Goal: Task Accomplishment & Management: Manage account settings

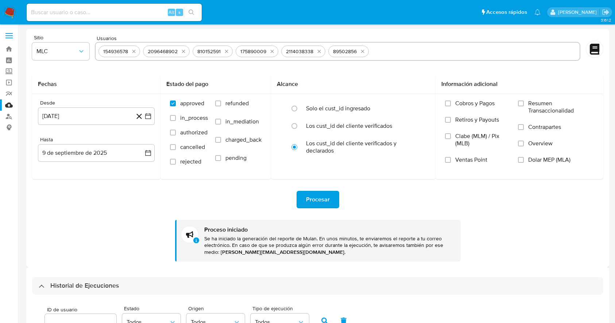
select select "10"
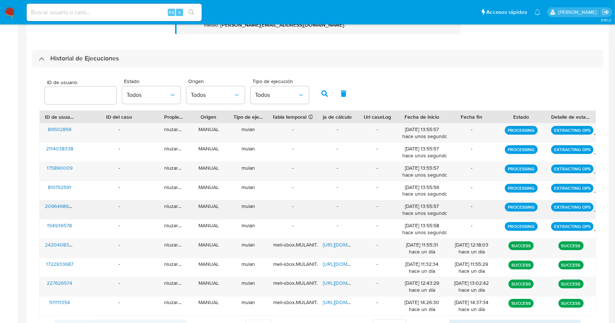
click at [80, 208] on div "-" at bounding box center [118, 209] width 79 height 19
click at [70, 214] on div "2096468902" at bounding box center [60, 209] width 40 height 19
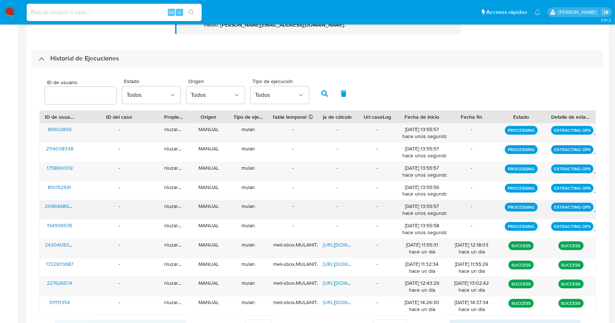
click at [70, 214] on div "2096468902" at bounding box center [60, 209] width 40 height 19
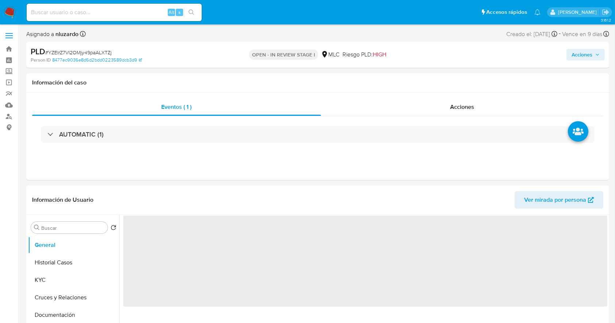
select select "10"
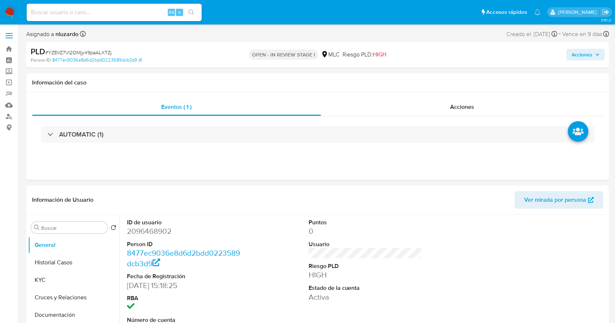
click at [67, 11] on input at bounding box center [114, 12] width 175 height 9
type input "[DATE]"
click at [46, 280] on button "KYC" at bounding box center [70, 280] width 85 height 17
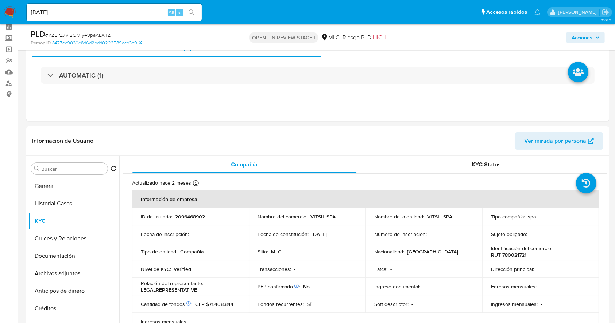
scroll to position [48, 0]
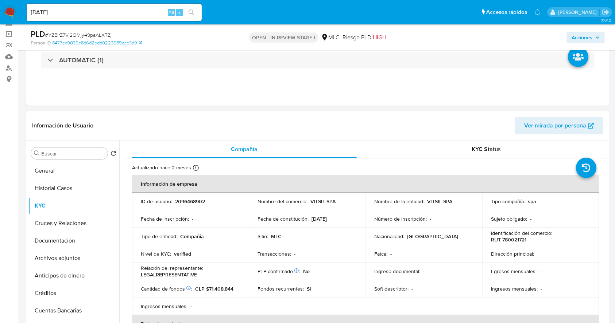
click at [428, 200] on p "VITSIL SPA" at bounding box center [439, 201] width 25 height 7
drag, startPoint x: 453, startPoint y: 202, endPoint x: 458, endPoint y: 202, distance: 5.1
click at [458, 202] on div "Nombre de la entidad : VITSIL SPA" at bounding box center [423, 201] width 99 height 7
copy p "VITSIL SPA"
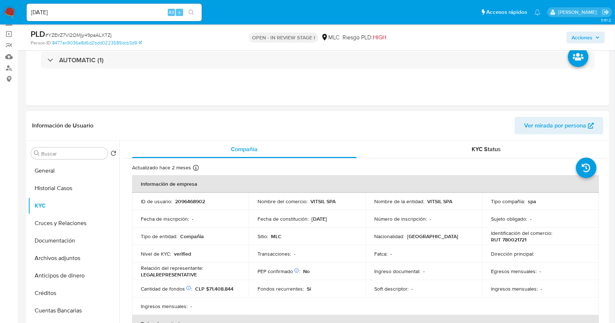
click at [230, 234] on div "Tipo de entidad : Compañia" at bounding box center [190, 236] width 99 height 7
click at [505, 238] on p "RUT 780021721" at bounding box center [508, 240] width 35 height 7
copy p "780021721"
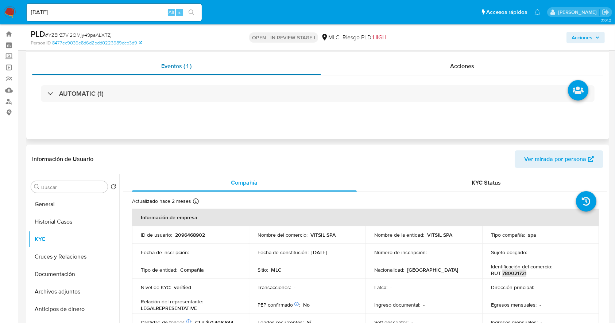
scroll to position [0, 0]
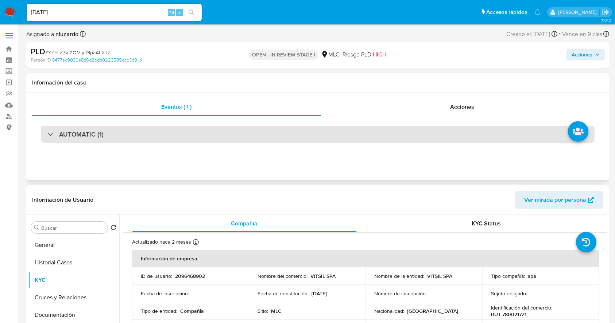
click at [79, 140] on div "AUTOMATIC (1)" at bounding box center [317, 134] width 553 height 17
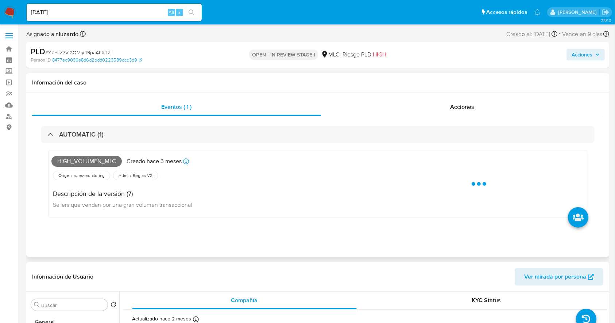
click at [89, 160] on span "High_volumen_mlc" at bounding box center [86, 161] width 70 height 11
copy span "High_volumen_mlc"
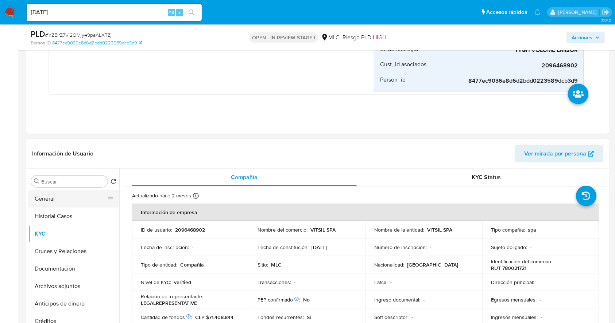
scroll to position [243, 0]
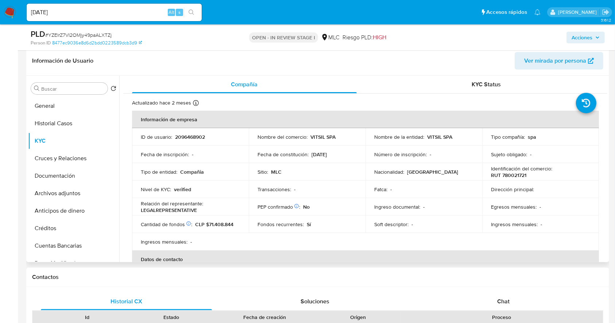
click at [352, 234] on table "Información de empresa ID de usuario : 2096468902 Nombre del comercio : VITSIL …" at bounding box center [365, 242] width 467 height 262
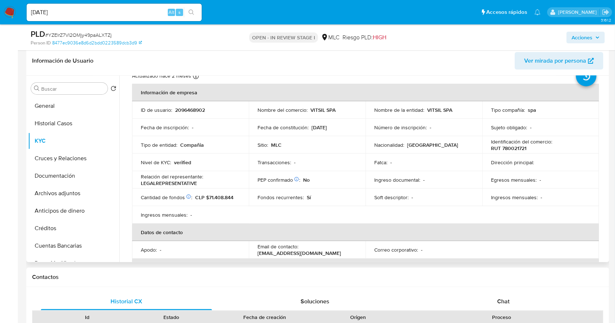
scroll to position [29, 0]
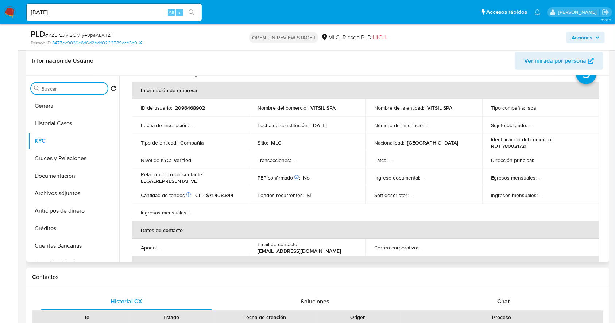
click at [71, 89] on input "Buscar" at bounding box center [72, 89] width 63 height 7
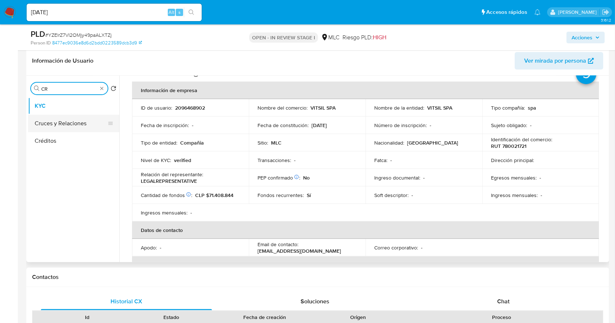
type input "CR"
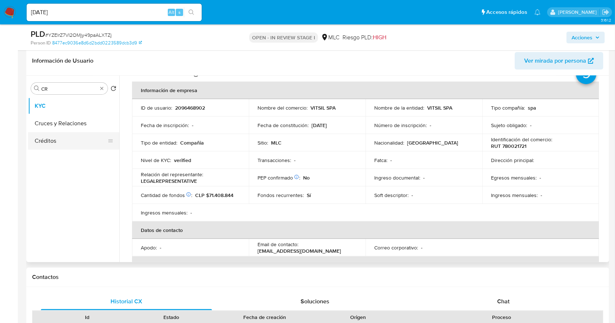
click at [70, 121] on button "Cruces y Relaciones" at bounding box center [73, 123] width 91 height 17
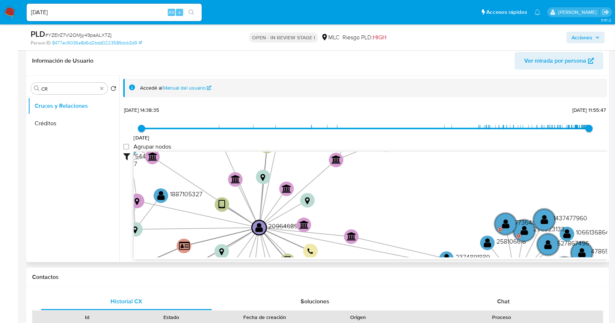
scroll to position [27, 0]
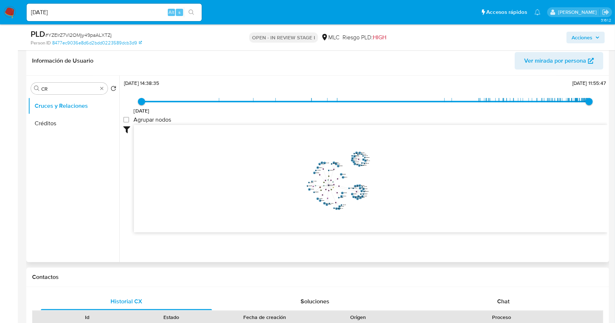
drag, startPoint x: 326, startPoint y: 177, endPoint x: 267, endPoint y: 203, distance: 64.5
click at [265, 203] on icon "device-671c29aac515f12d9dd6fafd  user-2096468902  2096468902 device-67a62179f…" at bounding box center [370, 178] width 473 height 106
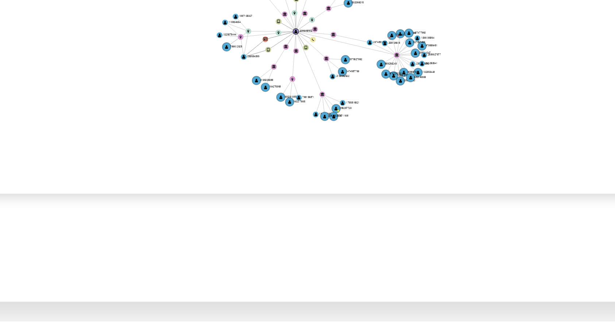
scroll to position [0, 0]
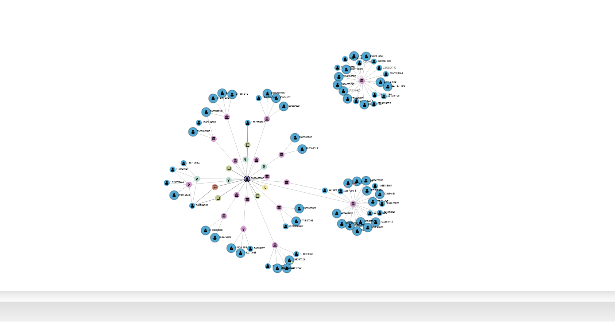
drag, startPoint x: 389, startPoint y: 205, endPoint x: 379, endPoint y: 214, distance: 13.1
click at [379, 214] on icon "device-671c29aac515f12d9dd6fafd  user-2096468902  2096468902 device-67a62179f…" at bounding box center [370, 205] width 473 height 106
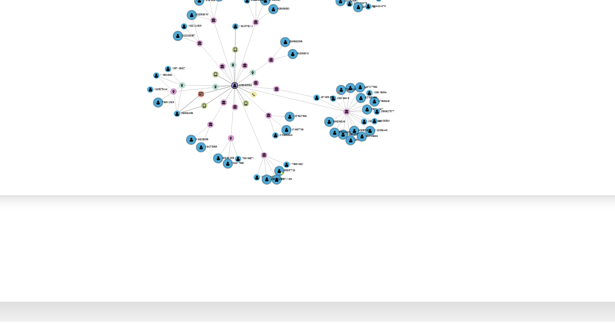
scroll to position [27, 0]
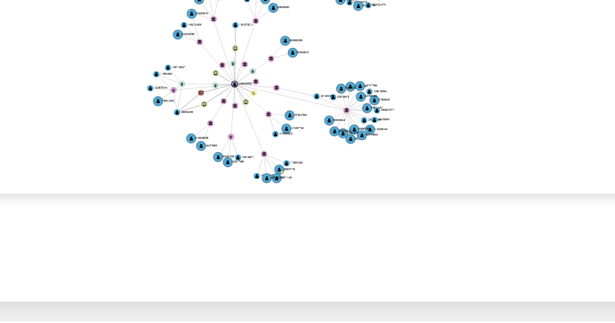
drag, startPoint x: 392, startPoint y: 262, endPoint x: 391, endPoint y: 256, distance: 5.5
click at [392, 258] on div "Accedé al Manual del usuario 29/11/2021 29/11/2021, 14:38:35 1/10/2025, 11:55:4…" at bounding box center [363, 169] width 488 height 187
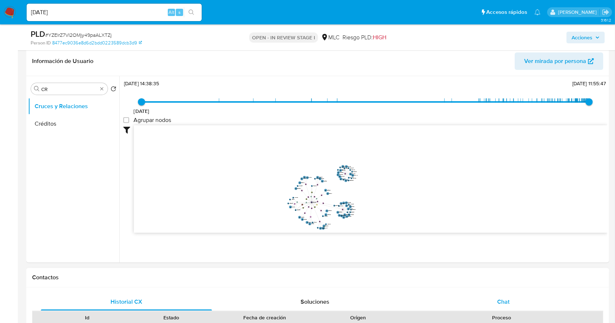
click at [500, 305] on span "Chat" at bounding box center [503, 302] width 12 height 8
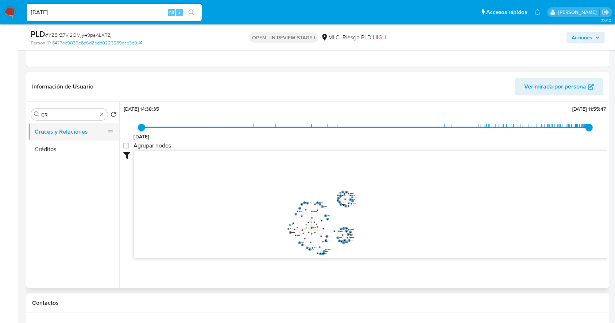
scroll to position [194, 0]
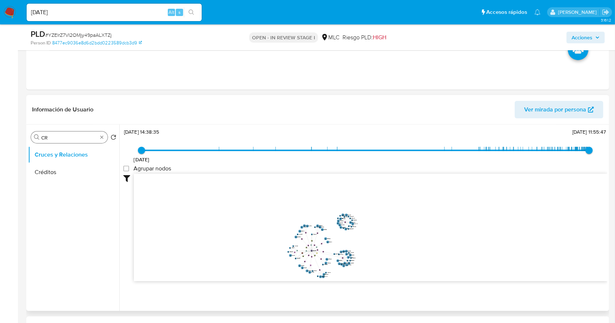
click at [52, 136] on input "CR" at bounding box center [69, 137] width 56 height 7
type input "DOC"
click at [67, 174] on button "Documentación" at bounding box center [73, 172] width 91 height 17
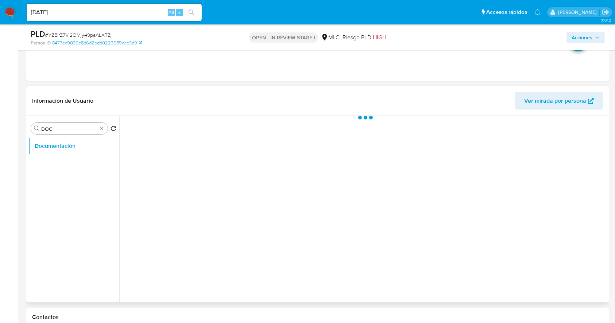
scroll to position [0, 0]
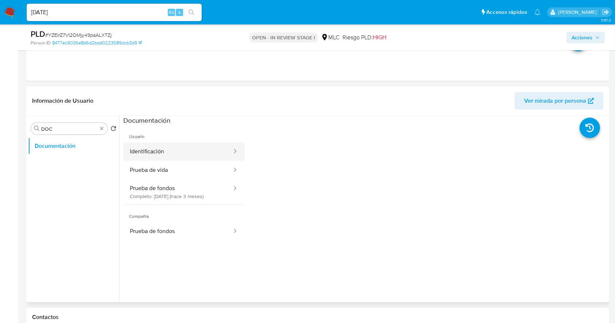
click at [166, 151] on button "Identificación" at bounding box center [177, 152] width 109 height 19
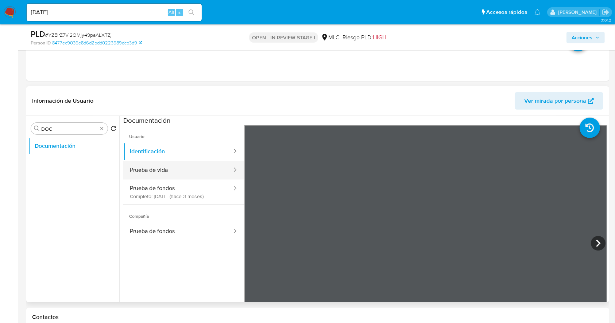
click at [133, 168] on button "Prueba de vida" at bounding box center [177, 170] width 109 height 19
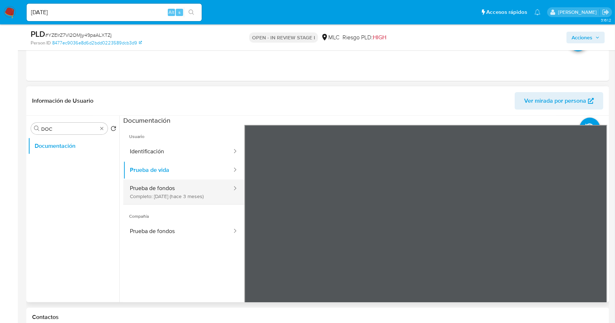
click at [188, 192] on button "Prueba de fondos Completo: 05/07/2025 (hace 3 meses)" at bounding box center [177, 192] width 109 height 25
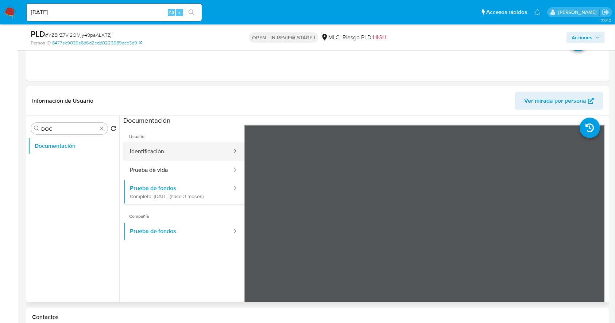
click at [176, 155] on button "Identificación" at bounding box center [177, 152] width 109 height 19
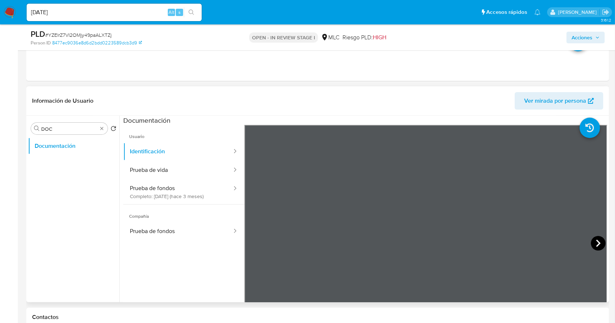
click at [590, 243] on icon at bounding box center [597, 243] width 15 height 15
click at [182, 195] on button "Prueba de fondos Completo: 05/07/2025 (hace 3 meses)" at bounding box center [177, 192] width 109 height 25
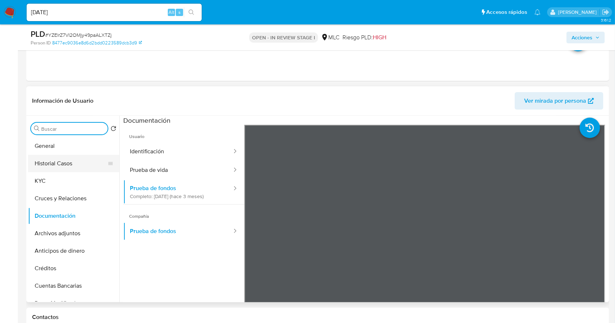
click at [52, 170] on button "Historial Casos" at bounding box center [70, 163] width 85 height 17
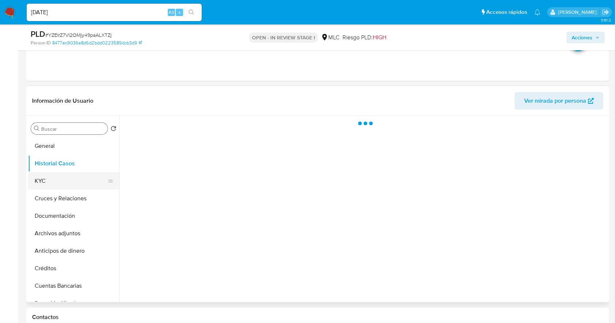
click at [52, 175] on button "KYC" at bounding box center [70, 180] width 85 height 17
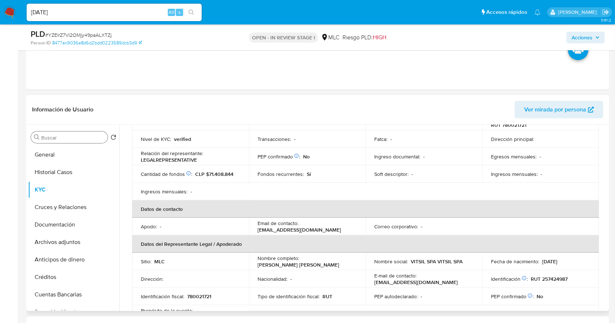
scroll to position [146, 0]
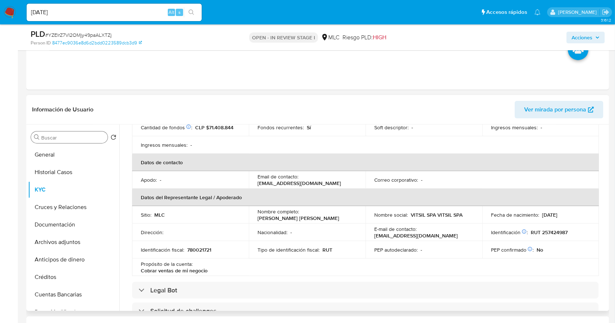
click at [283, 180] on p "Email de contacto :" at bounding box center [277, 176] width 41 height 7
click at [283, 179] on p "Email de contacto :" at bounding box center [277, 176] width 41 height 7
copy p "contacto"
click at [278, 175] on td "Email de contacto : girosbol51@gmail.com" at bounding box center [307, 179] width 117 height 17
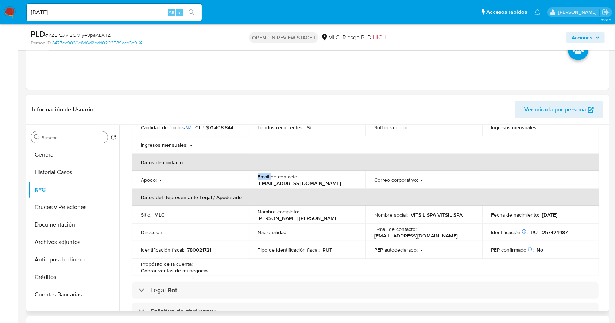
click at [278, 175] on td "Email de contacto : girosbol51@gmail.com" at bounding box center [307, 179] width 117 height 17
copy div "Email de contacto : girosbol51@gmail.com"
click at [68, 136] on input "Buscar" at bounding box center [72, 137] width 63 height 7
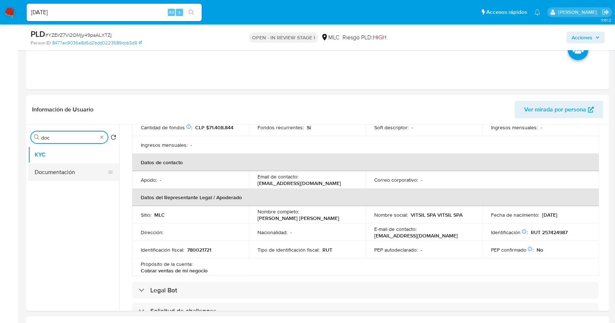
type input "doc"
click at [55, 168] on button "Documentación" at bounding box center [70, 172] width 85 height 17
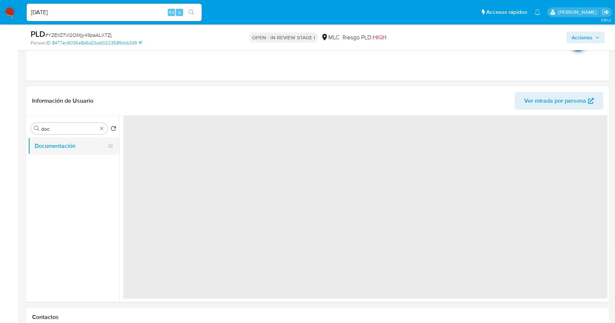
scroll to position [0, 0]
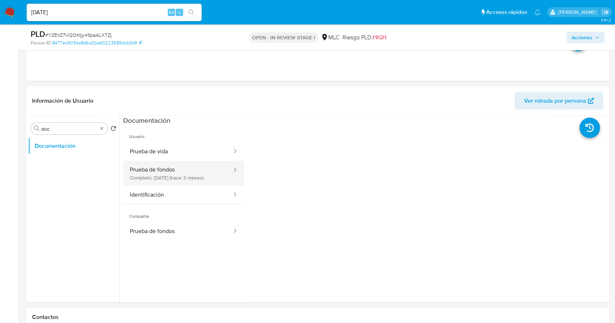
click at [166, 181] on button "Prueba de fondos Completo: 05/07/2025 (hace 3 meses)" at bounding box center [177, 173] width 109 height 25
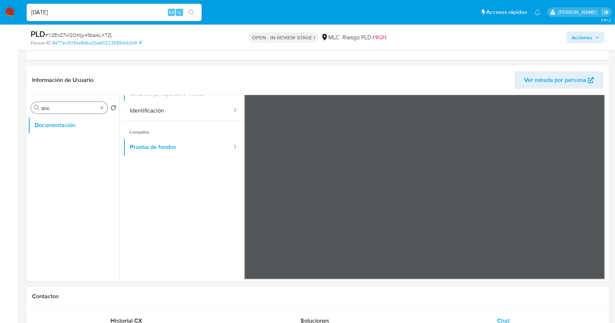
scroll to position [194, 0]
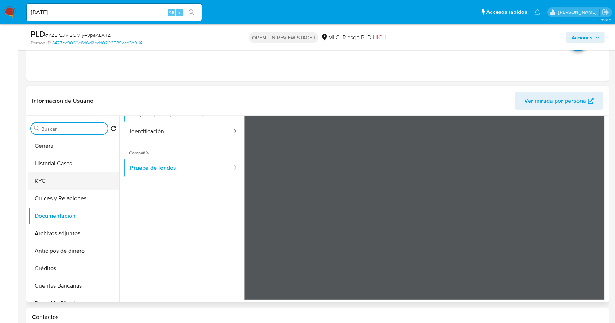
click at [71, 181] on button "KYC" at bounding box center [70, 180] width 85 height 17
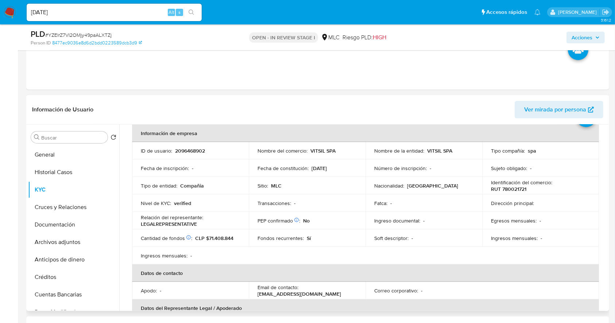
scroll to position [48, 0]
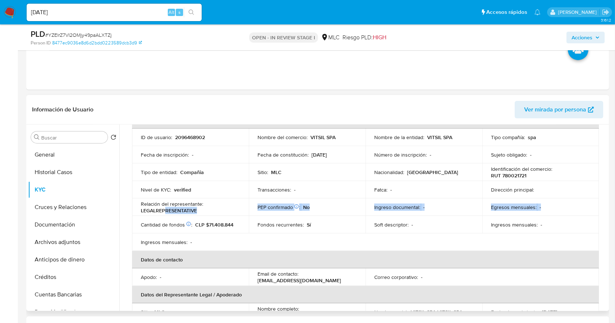
drag, startPoint x: 165, startPoint y: 208, endPoint x: 189, endPoint y: 219, distance: 26.1
click at [189, 219] on tbody "ID de usuario : 2096468902 Nombre del comercio : VITSIL SPA Nombre de la entida…" at bounding box center [365, 190] width 467 height 122
drag, startPoint x: 202, startPoint y: 212, endPoint x: 174, endPoint y: 212, distance: 28.1
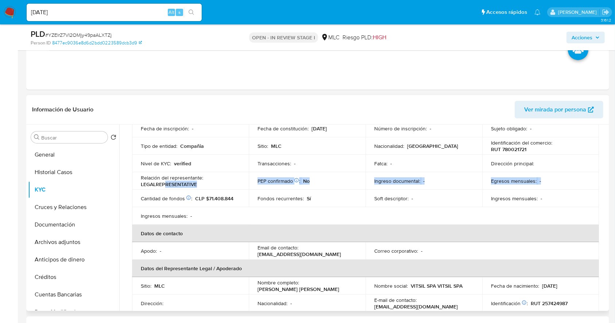
scroll to position [97, 0]
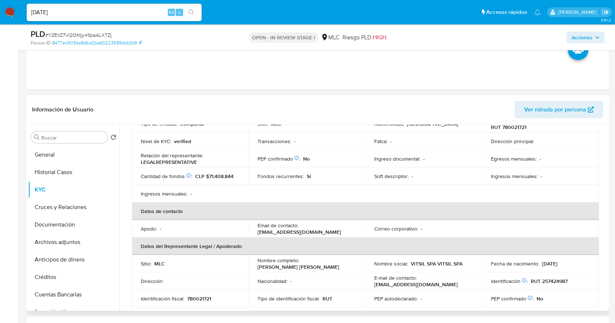
click at [307, 229] on p "girosbol51@gmail.com" at bounding box center [298, 232] width 83 height 7
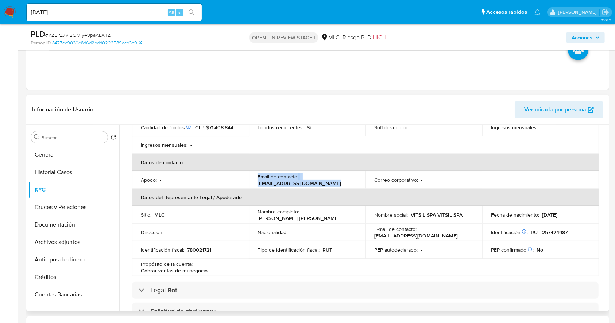
scroll to position [0, 0]
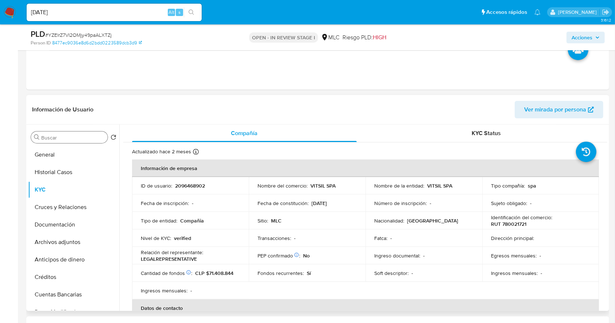
click at [58, 138] on input "Buscar" at bounding box center [72, 137] width 63 height 7
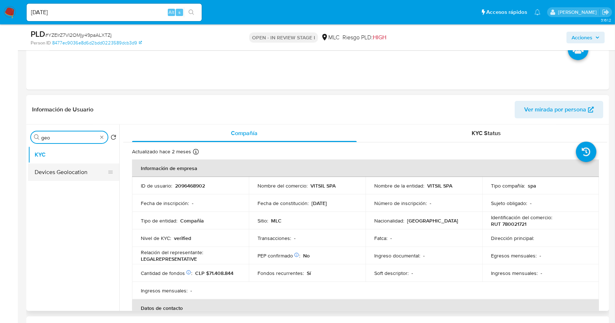
type input "geo"
click at [60, 168] on button "Devices Geolocation" at bounding box center [70, 172] width 85 height 17
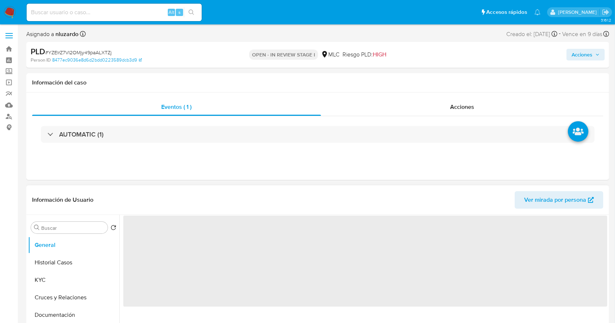
select select "10"
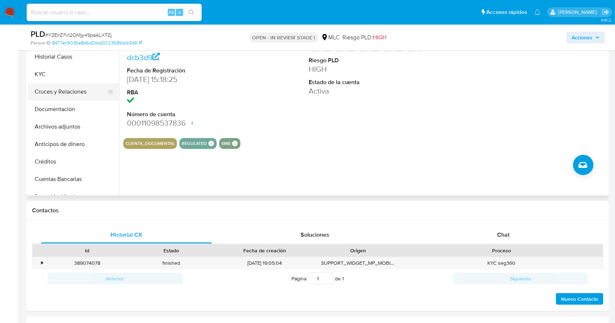
scroll to position [131, 0]
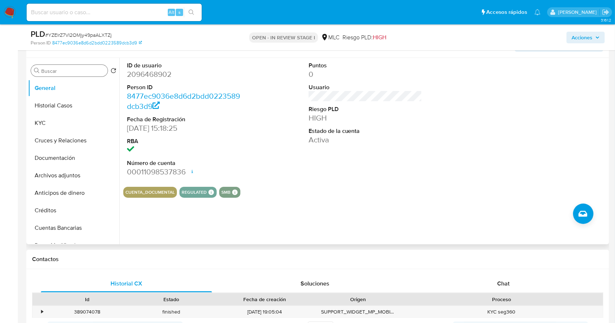
click at [51, 71] on input "Buscar" at bounding box center [72, 71] width 63 height 7
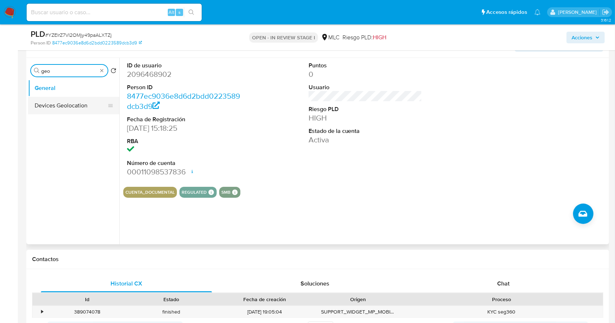
type input "geo"
click at [58, 106] on button "Devices Geolocation" at bounding box center [70, 105] width 85 height 17
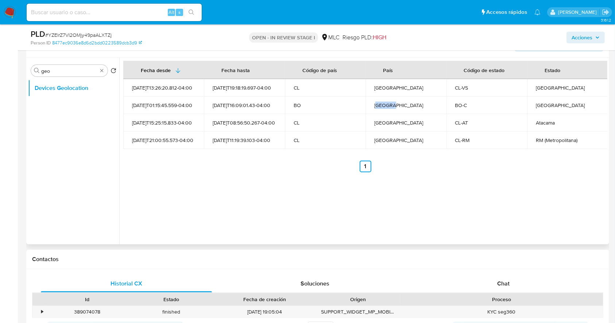
drag, startPoint x: 387, startPoint y: 108, endPoint x: 409, endPoint y: 131, distance: 32.0
click at [405, 109] on td "[GEOGRAPHIC_DATA]" at bounding box center [405, 105] width 81 height 17
click at [428, 213] on div "Fecha desde Fecha hasta Código de país País Código de estado Estado 2025-04-25T…" at bounding box center [363, 151] width 488 height 187
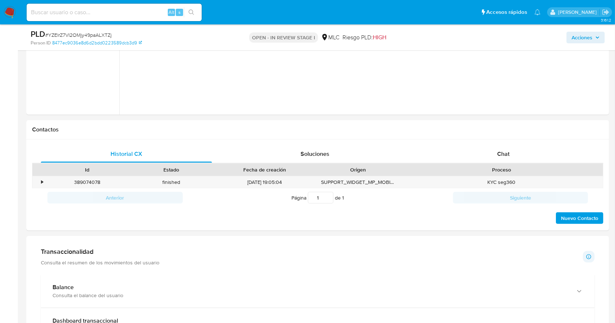
scroll to position [180, 0]
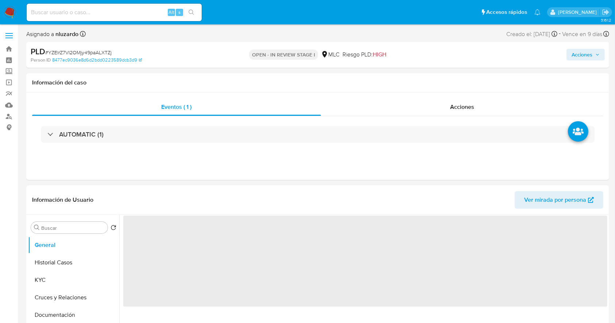
select select "10"
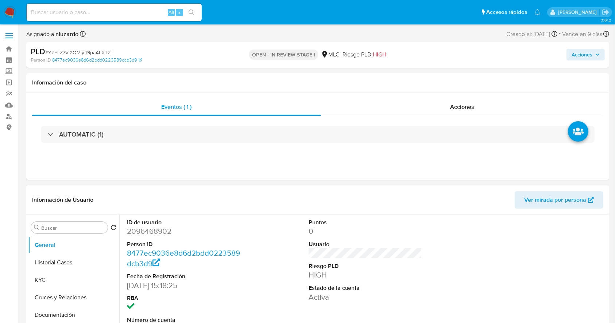
scroll to position [48, 0]
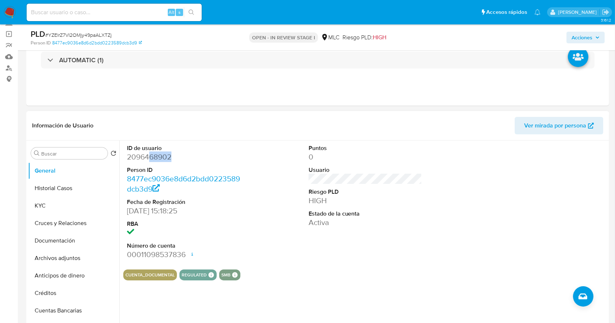
drag, startPoint x: 151, startPoint y: 159, endPoint x: 176, endPoint y: 162, distance: 25.7
click at [190, 159] on dd "2096468902" at bounding box center [184, 157] width 114 height 10
click at [60, 155] on input "Buscar" at bounding box center [72, 154] width 63 height 7
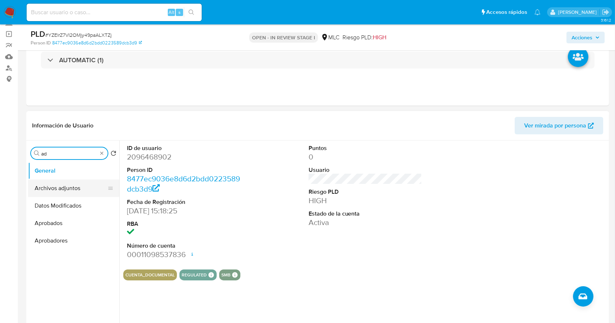
type input "ad"
click at [60, 191] on button "Archivos adjuntos" at bounding box center [70, 188] width 85 height 17
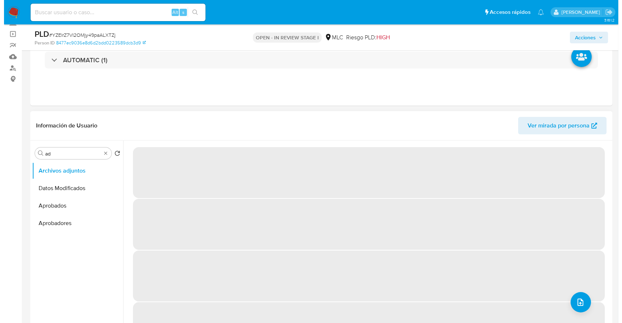
scroll to position [0, 0]
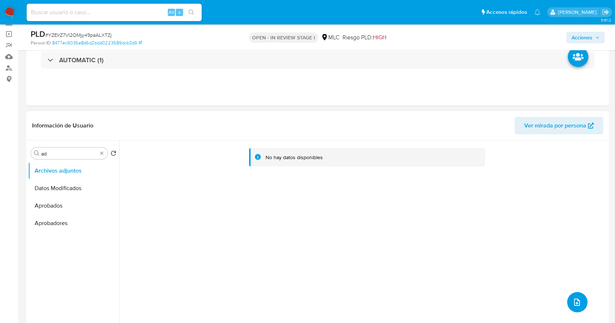
click at [576, 295] on button "upload-file" at bounding box center [577, 302] width 20 height 20
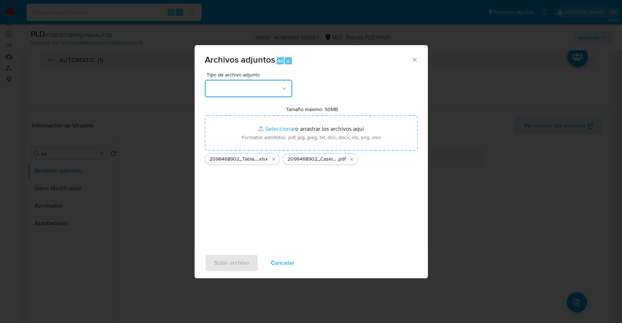
drag, startPoint x: 282, startPoint y: 87, endPoint x: 282, endPoint y: 94, distance: 6.9
click at [282, 87] on icon "button" at bounding box center [284, 88] width 7 height 7
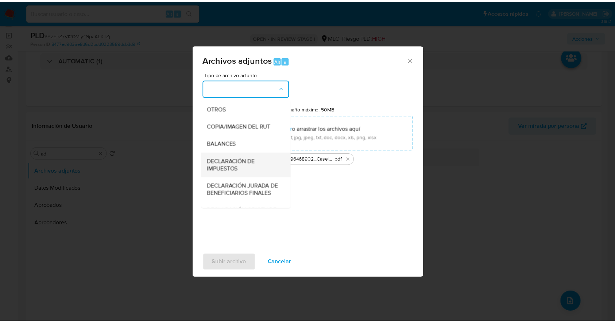
scroll to position [109, 0]
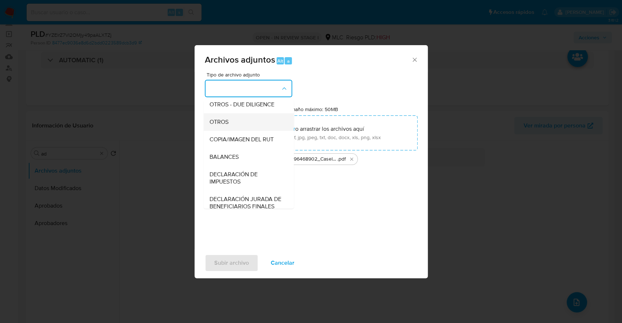
click at [225, 126] on span "OTROS" at bounding box center [218, 121] width 19 height 7
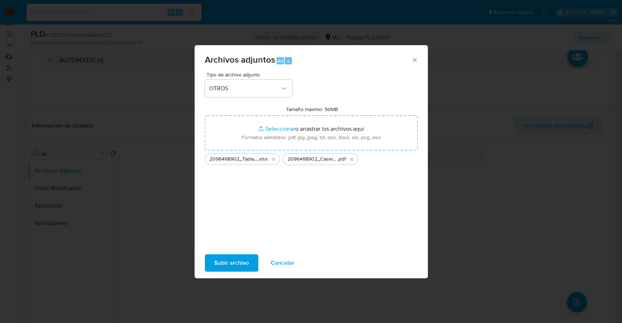
click at [223, 258] on span "Subir archivo" at bounding box center [231, 263] width 35 height 16
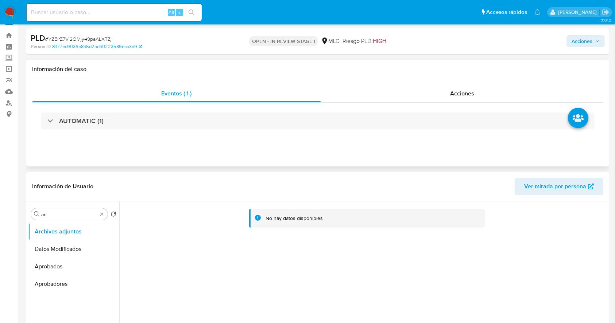
scroll to position [0, 0]
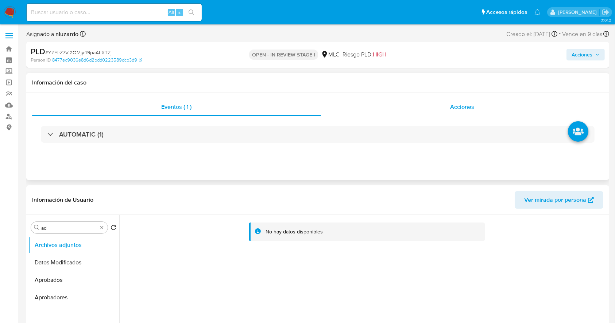
click at [465, 106] on span "Acciones" at bounding box center [462, 107] width 24 height 8
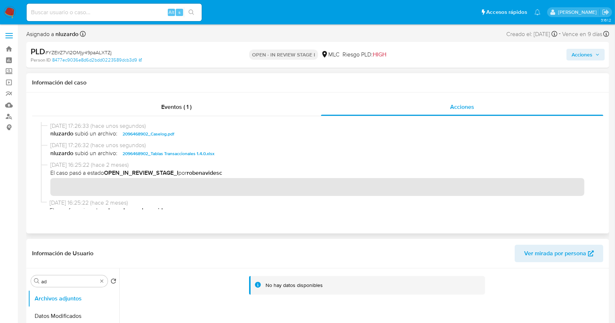
click at [190, 133] on span "nluzardo subió un archivo: 2096468902_Caselog.pdf" at bounding box center [320, 134] width 541 height 9
click at [588, 58] on span "Acciones" at bounding box center [581, 55] width 21 height 12
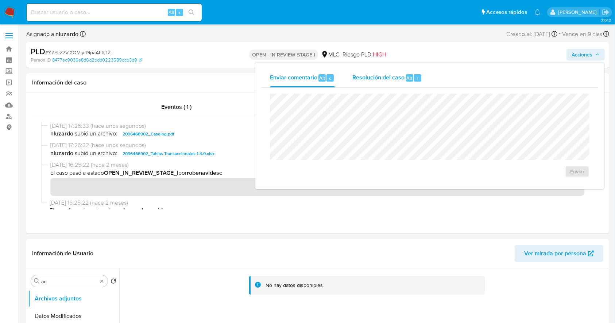
click at [371, 78] on span "Resolución del caso" at bounding box center [378, 78] width 52 height 8
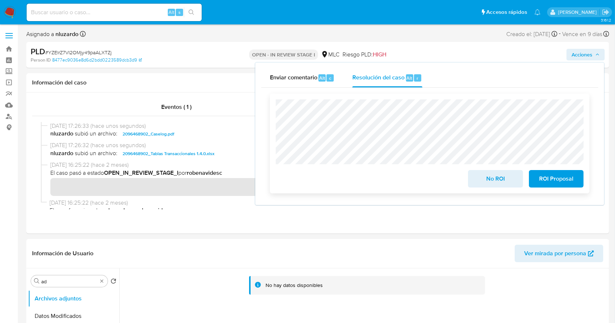
click at [502, 144] on div "No ROI ROI Proposal" at bounding box center [430, 144] width 308 height 88
click at [492, 142] on div "No ROI ROI Proposal" at bounding box center [430, 144] width 308 height 88
click at [417, 137] on div "No ROI ROI Proposal" at bounding box center [430, 144] width 308 height 88
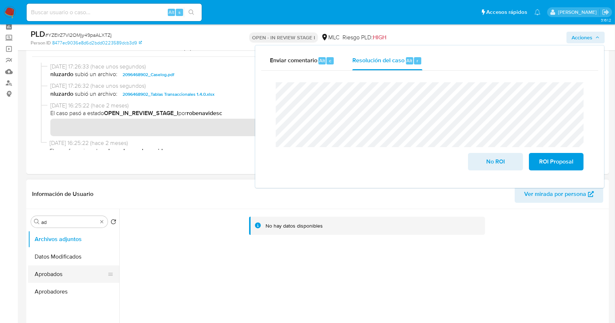
scroll to position [48, 0]
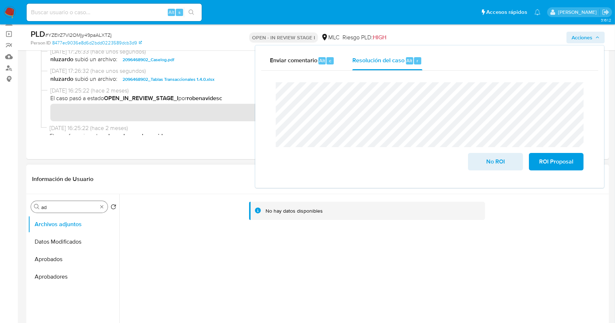
click at [105, 203] on div "Buscar ad" at bounding box center [69, 207] width 77 height 12
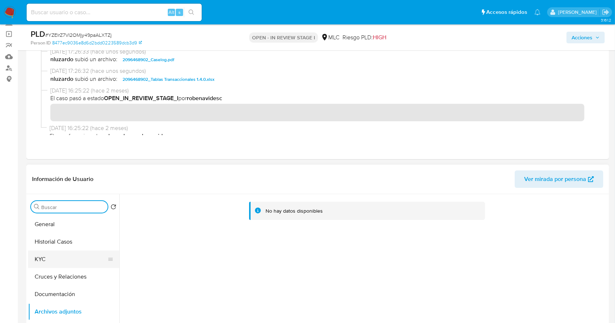
click at [45, 266] on button "KYC" at bounding box center [70, 259] width 85 height 17
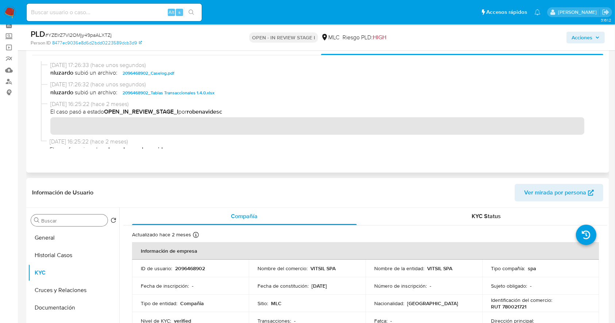
scroll to position [0, 0]
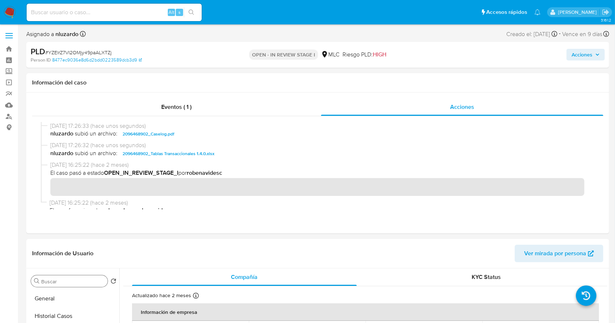
click at [589, 59] on span "Acciones" at bounding box center [581, 55] width 21 height 12
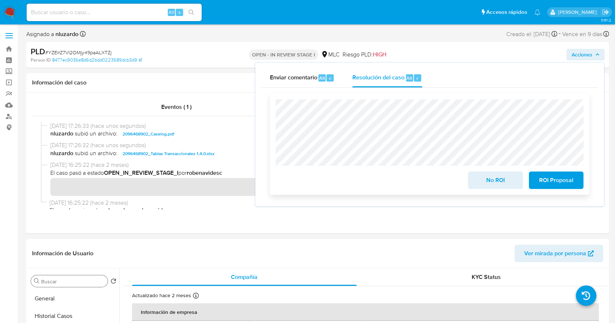
click at [537, 182] on button "ROI Proposal" at bounding box center [556, 180] width 55 height 17
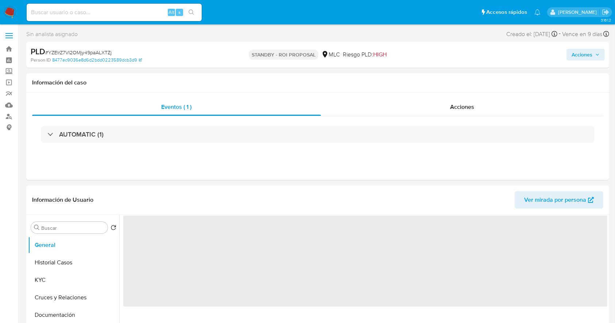
select select "10"
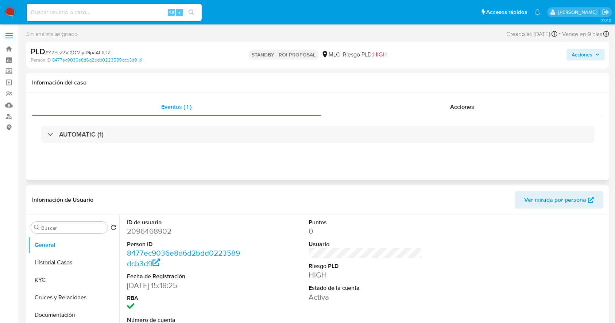
click at [356, 85] on h1 "Información del caso" at bounding box center [317, 82] width 571 height 7
click at [514, 243] on div at bounding box center [546, 276] width 121 height 123
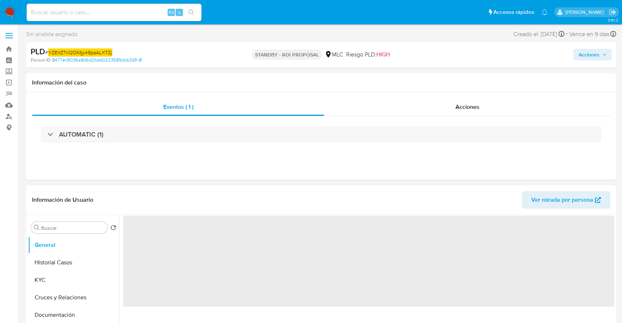
select select "10"
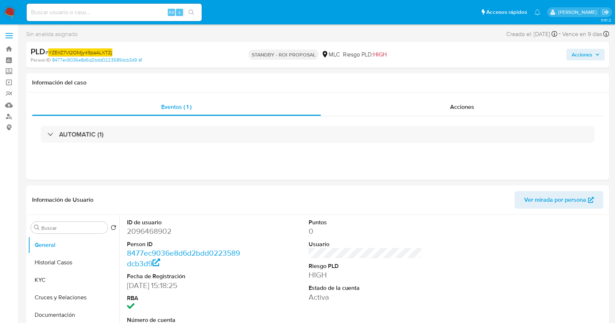
drag, startPoint x: 282, startPoint y: 87, endPoint x: 235, endPoint y: 13, distance: 87.7
click at [282, 87] on div "Información del caso" at bounding box center [317, 82] width 582 height 19
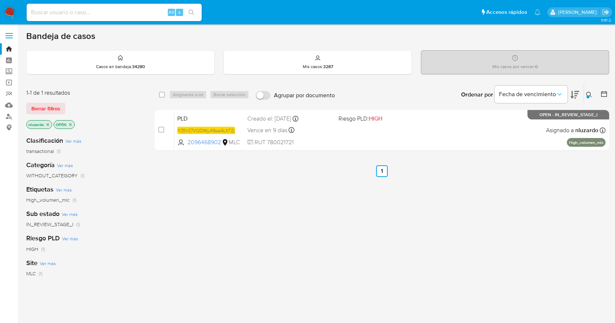
click at [382, 227] on div "select-all-cases-checkbox Asignarme a mí Borrar selección Agrupar por documento…" at bounding box center [382, 248] width 454 height 330
click at [588, 93] on icon at bounding box center [589, 95] width 6 height 6
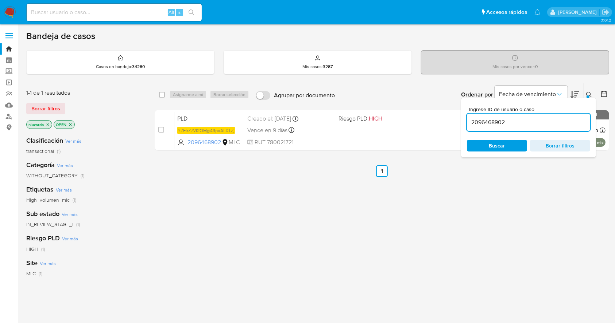
click at [513, 121] on input "2096468902" at bounding box center [528, 122] width 123 height 9
type input "810152591"
click at [497, 143] on span "Buscar" at bounding box center [497, 146] width 16 height 12
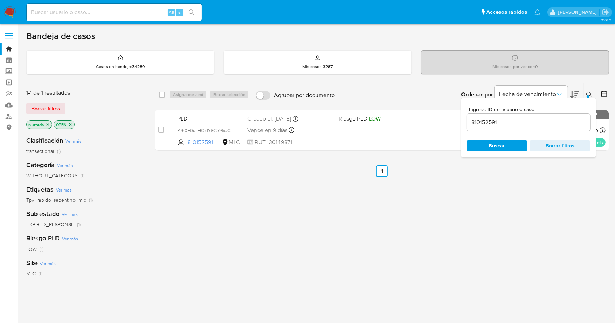
click at [588, 94] on icon at bounding box center [589, 95] width 6 height 6
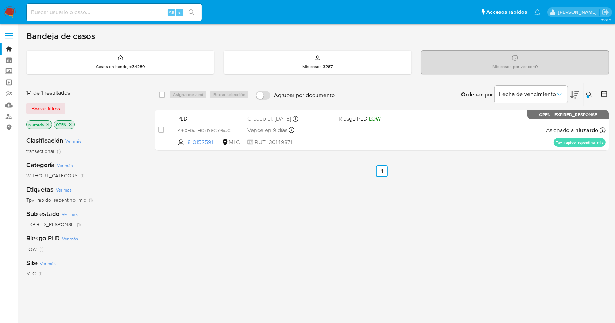
click at [340, 201] on div "select-all-cases-checkbox Asignarme a mí Borrar selección Agrupar por documento…" at bounding box center [382, 248] width 454 height 330
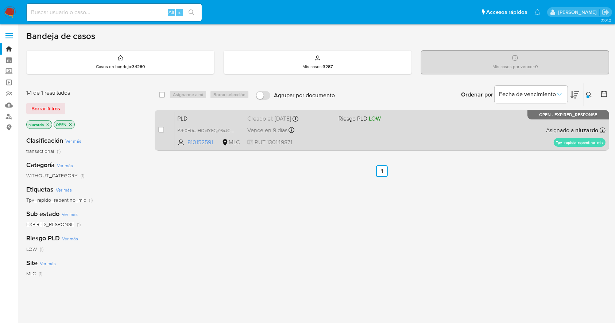
click at [331, 137] on div "PLD P7h0F0uJHOxlY6GjY6sJCwpH 810152591 MLC Riesgo PLD: LOW Creado el: [DATE] Cr…" at bounding box center [389, 130] width 431 height 37
